Goal: Task Accomplishment & Management: Use online tool/utility

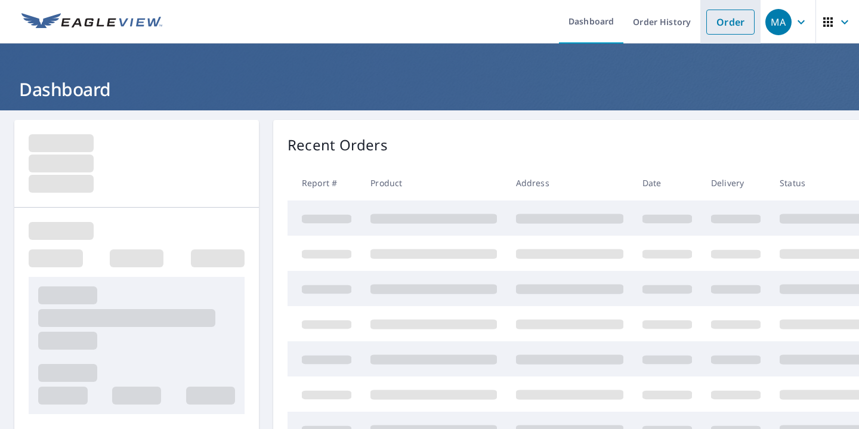
click at [751, 21] on link "Order" at bounding box center [730, 22] width 48 height 25
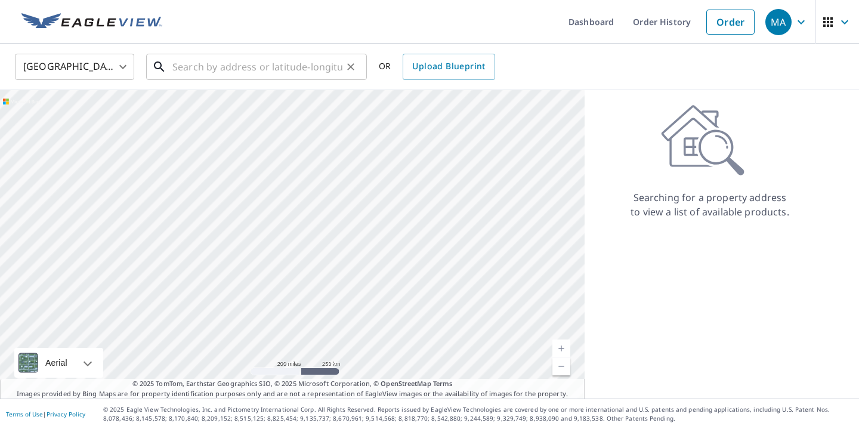
click at [263, 61] on input "text" at bounding box center [257, 66] width 170 height 33
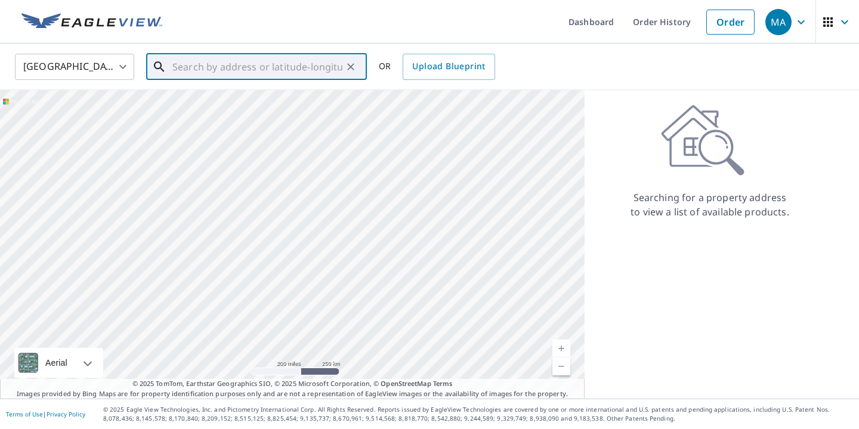
paste input "[STREET_ADDRESS][PERSON_NAME]"
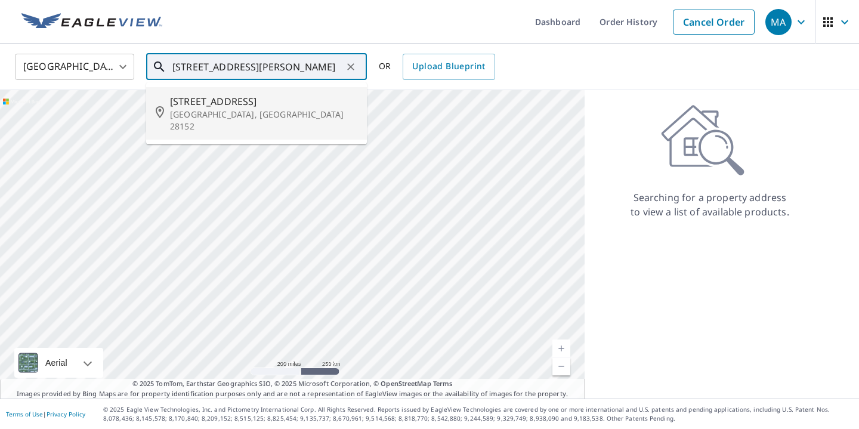
click at [230, 109] on p "[GEOGRAPHIC_DATA], [GEOGRAPHIC_DATA] 28152" at bounding box center [263, 121] width 187 height 24
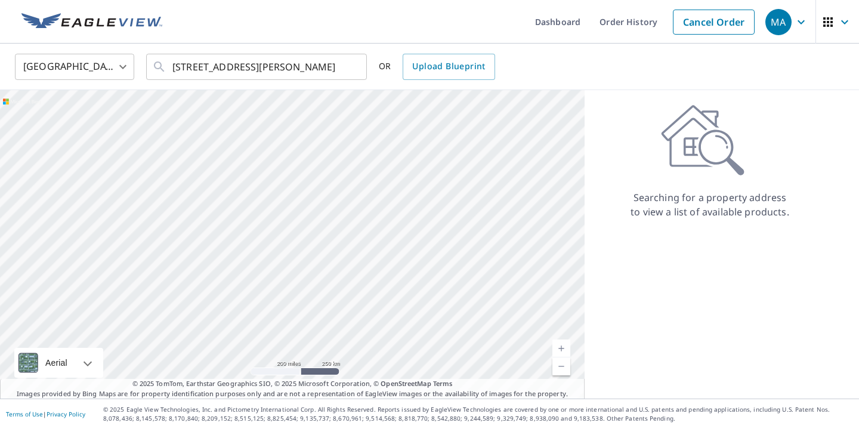
type input "[STREET_ADDRESS][PERSON_NAME]"
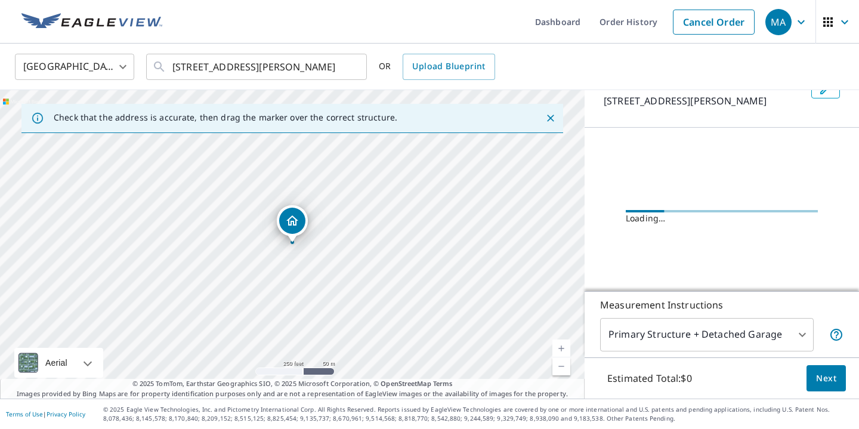
scroll to position [88, 0]
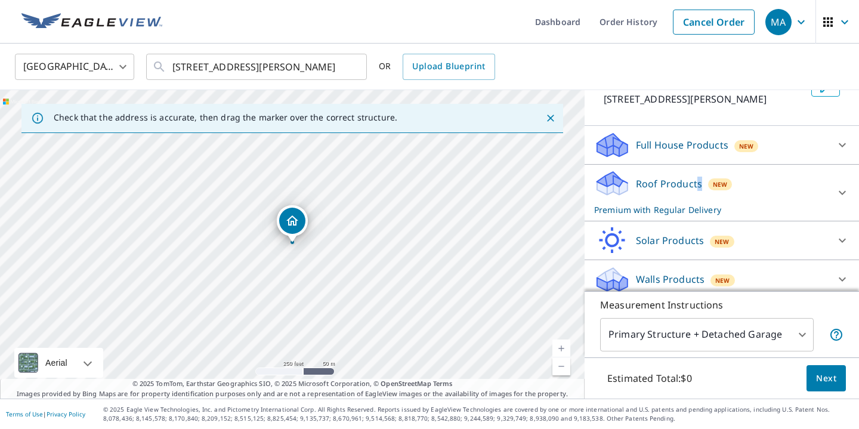
click at [698, 190] on p "Roof Products" at bounding box center [669, 184] width 66 height 14
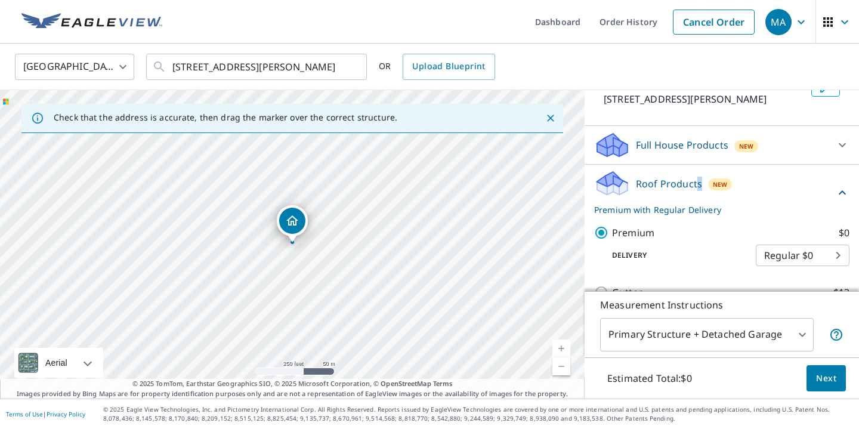
click at [819, 378] on span "Next" at bounding box center [826, 378] width 20 height 15
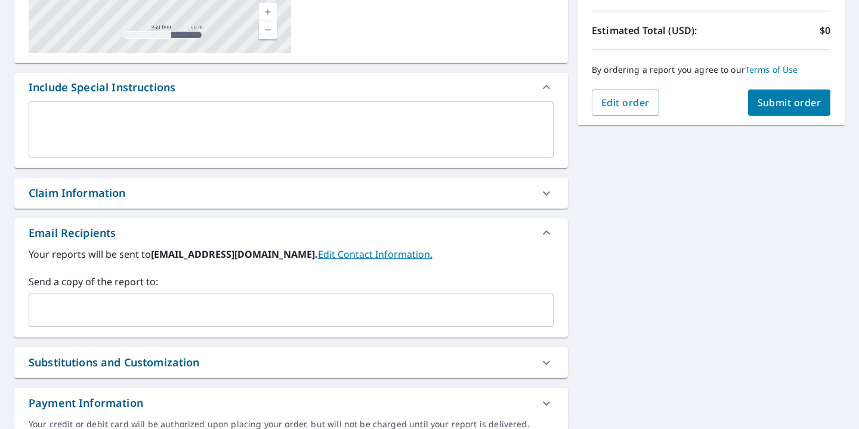
scroll to position [269, 0]
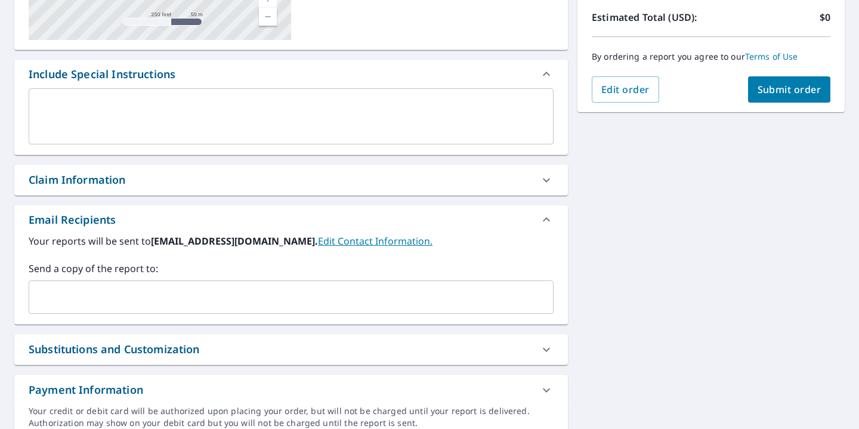
click at [245, 316] on div "Your reports will be sent to [EMAIL_ADDRESS][DOMAIN_NAME]. Edit Contact Informa…" at bounding box center [291, 279] width 554 height 90
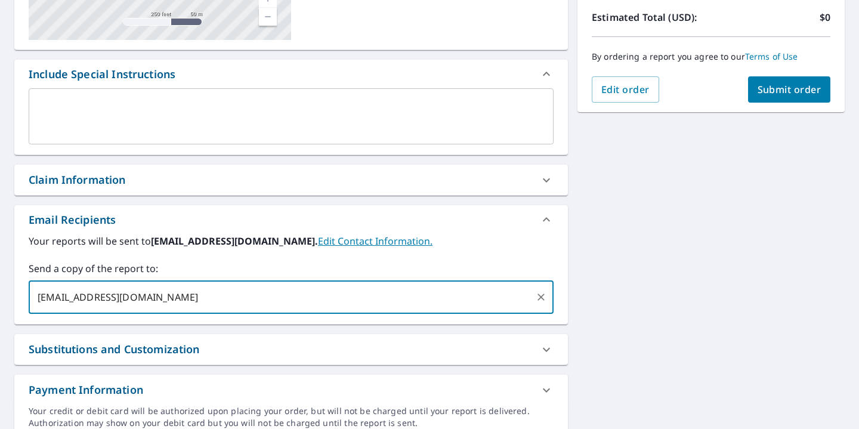
type input "[EMAIL_ADDRESS][DOMAIN_NAME]"
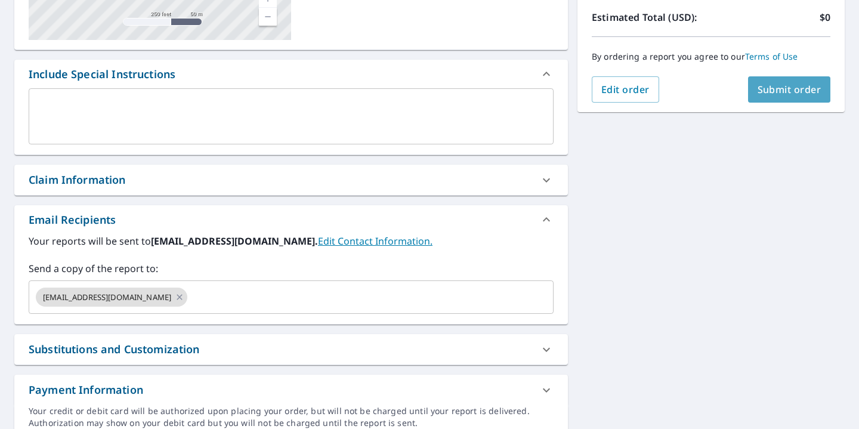
click at [773, 87] on span "Submit order" at bounding box center [790, 89] width 64 height 13
checkbox input "true"
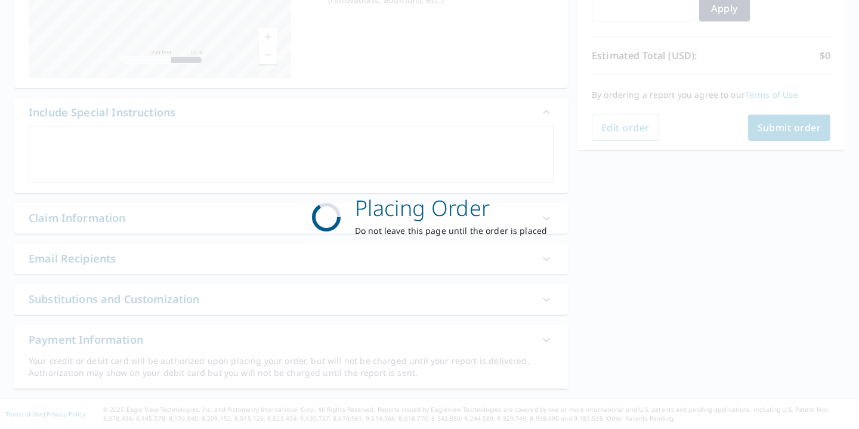
scroll to position [230, 0]
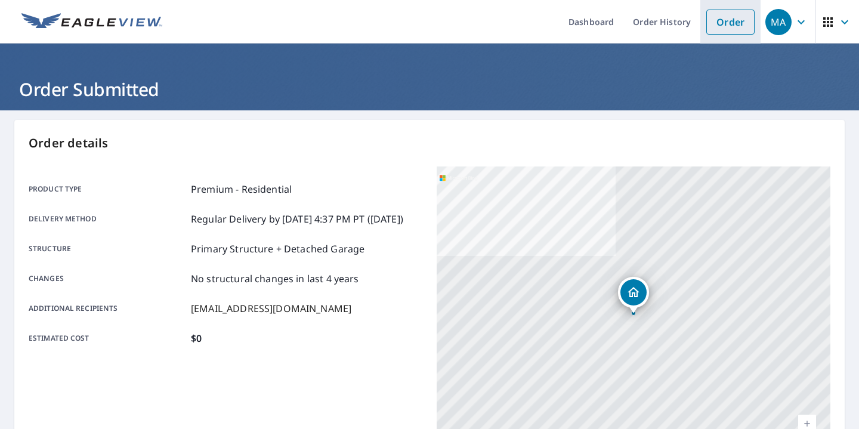
click at [730, 22] on link "Order" at bounding box center [730, 22] width 48 height 25
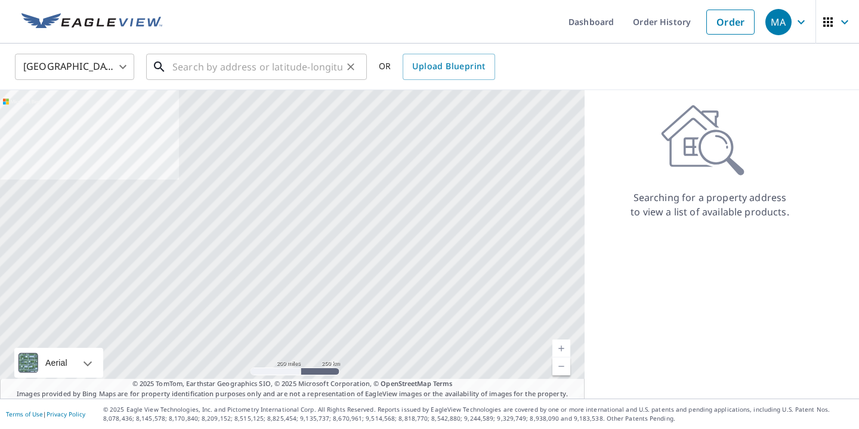
click at [289, 72] on input "text" at bounding box center [257, 66] width 170 height 33
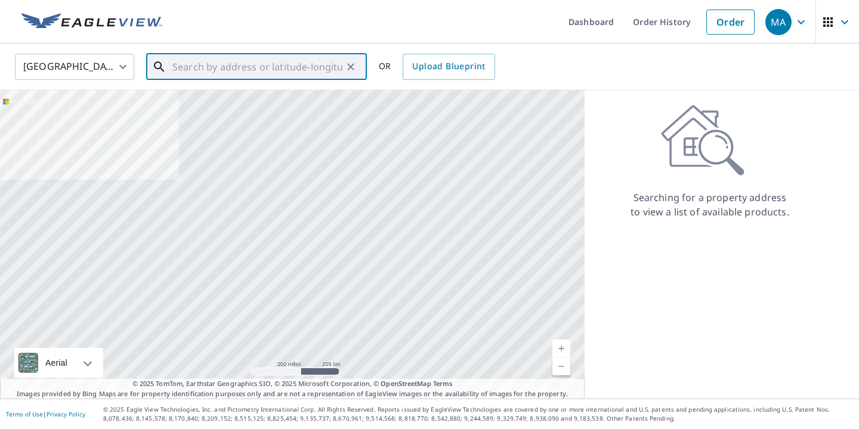
paste input "[STREET_ADDRESS][PERSON_NAME]"
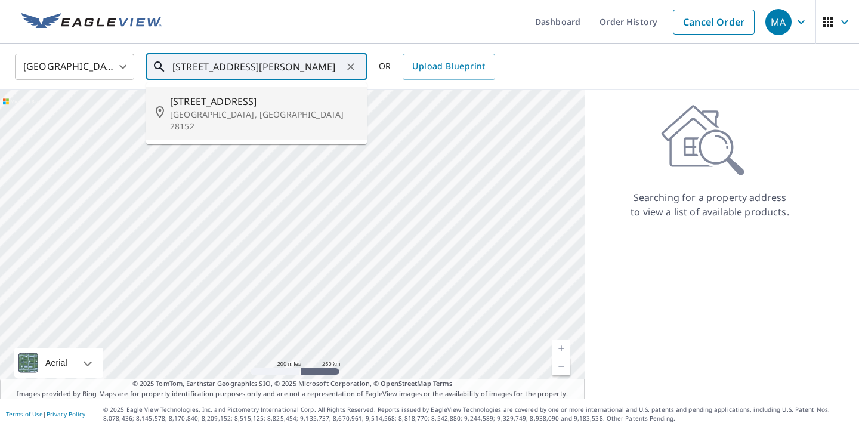
click at [317, 97] on span "[STREET_ADDRESS]" at bounding box center [263, 101] width 187 height 14
type input "[STREET_ADDRESS][PERSON_NAME]"
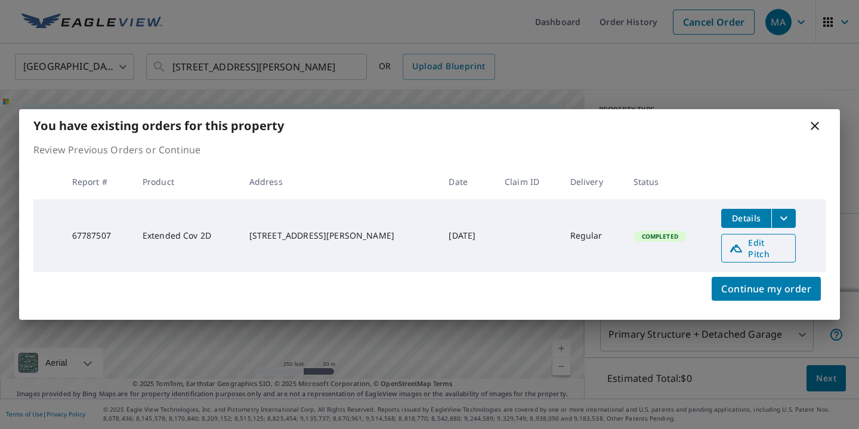
click at [751, 249] on span "Edit Pitch" at bounding box center [758, 248] width 59 height 23
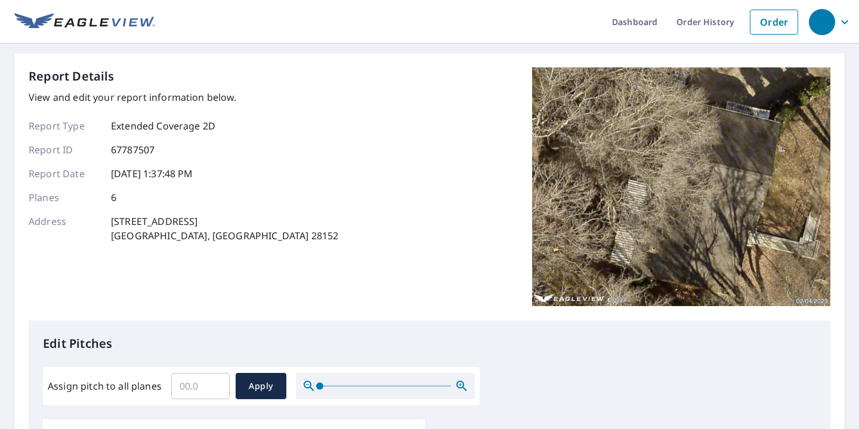
click at [386, 184] on div "Report Details View and edit your report information below. Report Type Extende…" at bounding box center [430, 193] width 802 height 253
click at [187, 390] on input "Assign pitch to all planes" at bounding box center [200, 385] width 58 height 33
type input "5"
click at [260, 387] on span "Apply" at bounding box center [261, 386] width 32 height 15
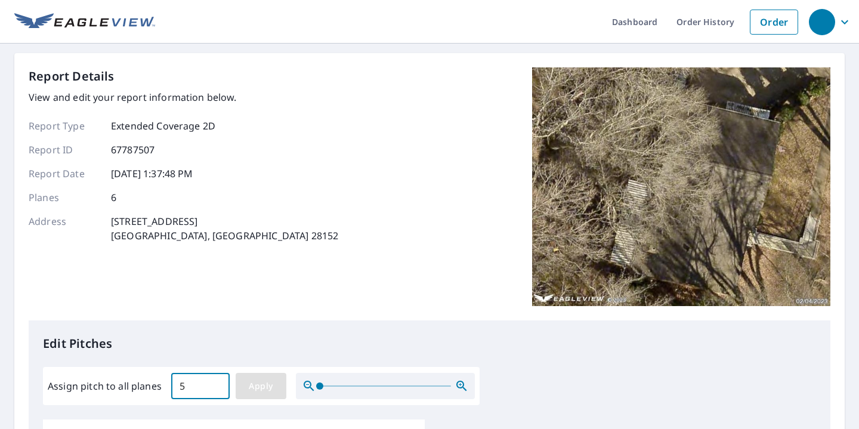
type input "5"
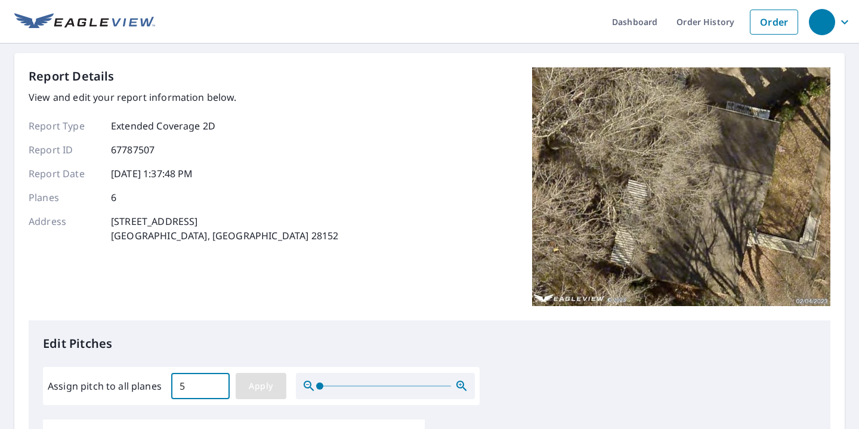
type input "5"
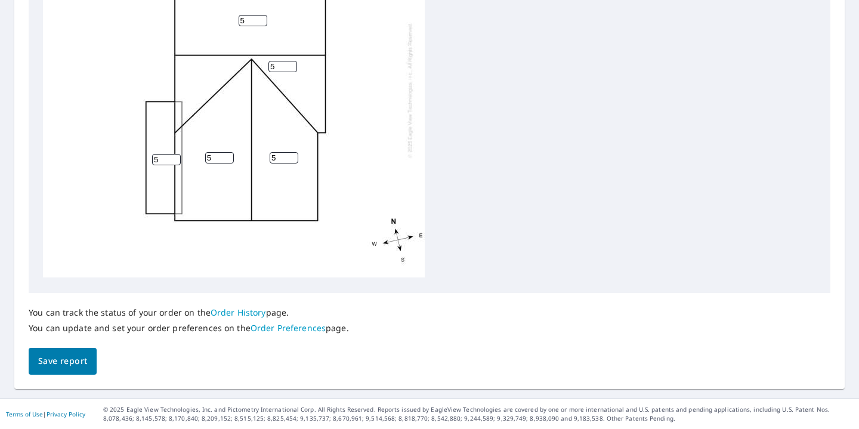
scroll to position [515, 0]
click at [76, 365] on span "Save report" at bounding box center [62, 361] width 49 height 15
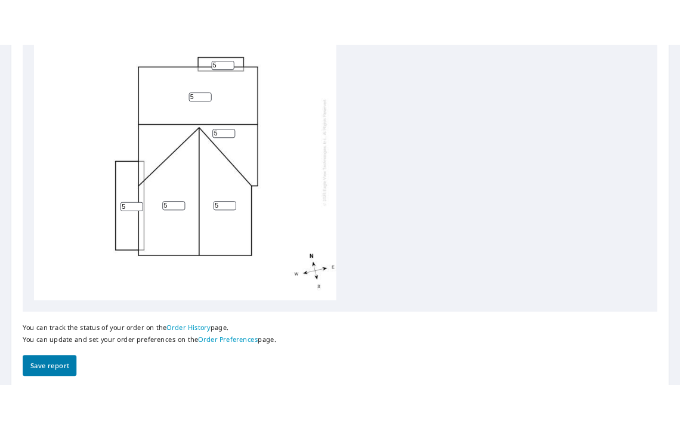
scroll to position [0, 0]
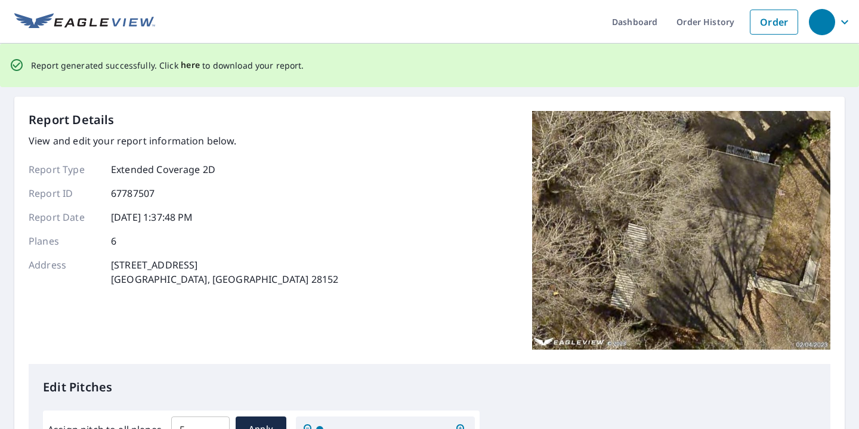
click at [187, 66] on span "here" at bounding box center [191, 65] width 20 height 15
